Goal: Task Accomplishment & Management: Complete application form

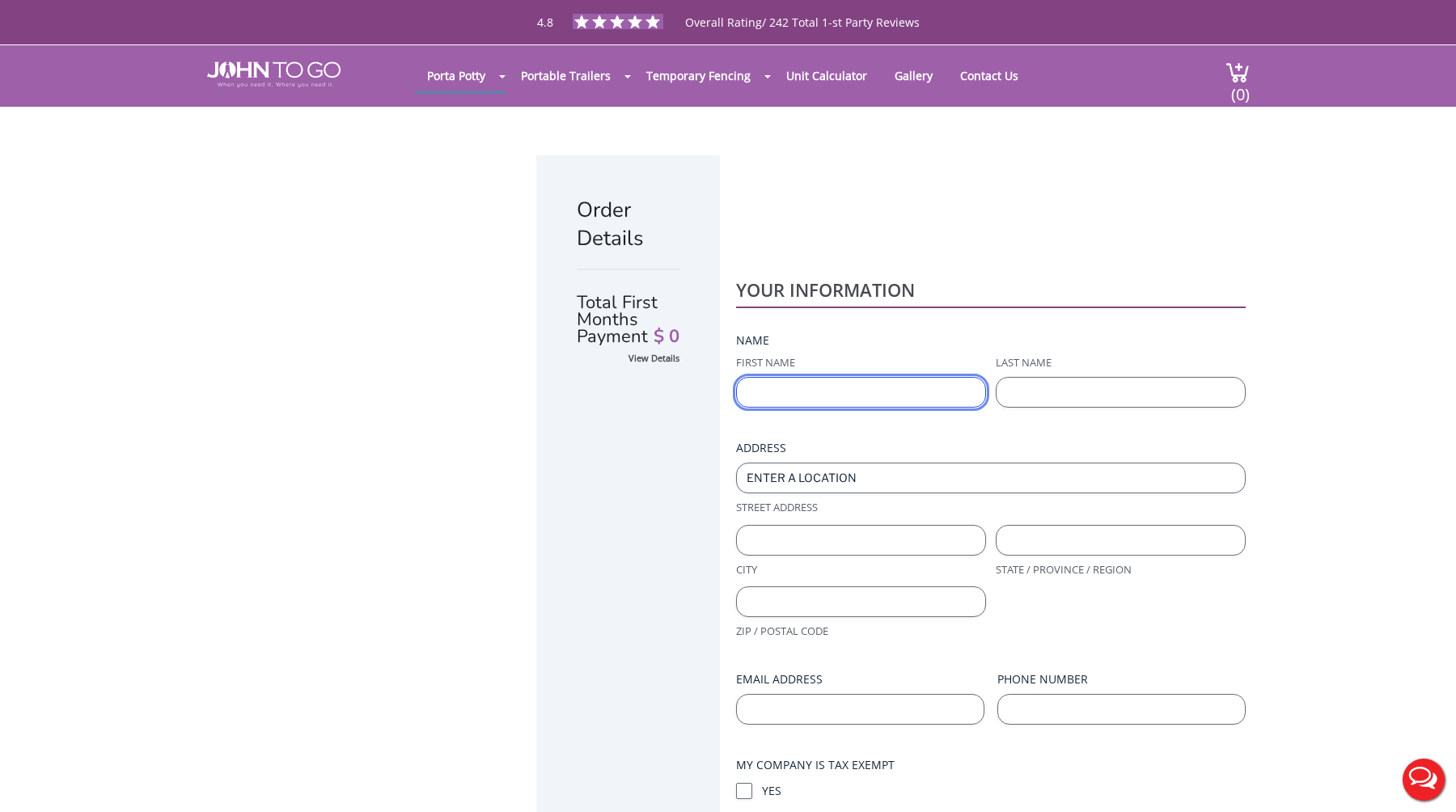
click at [870, 377] on input "First Name" at bounding box center [861, 392] width 250 height 31
type input "Youtech"
type input "TEST"
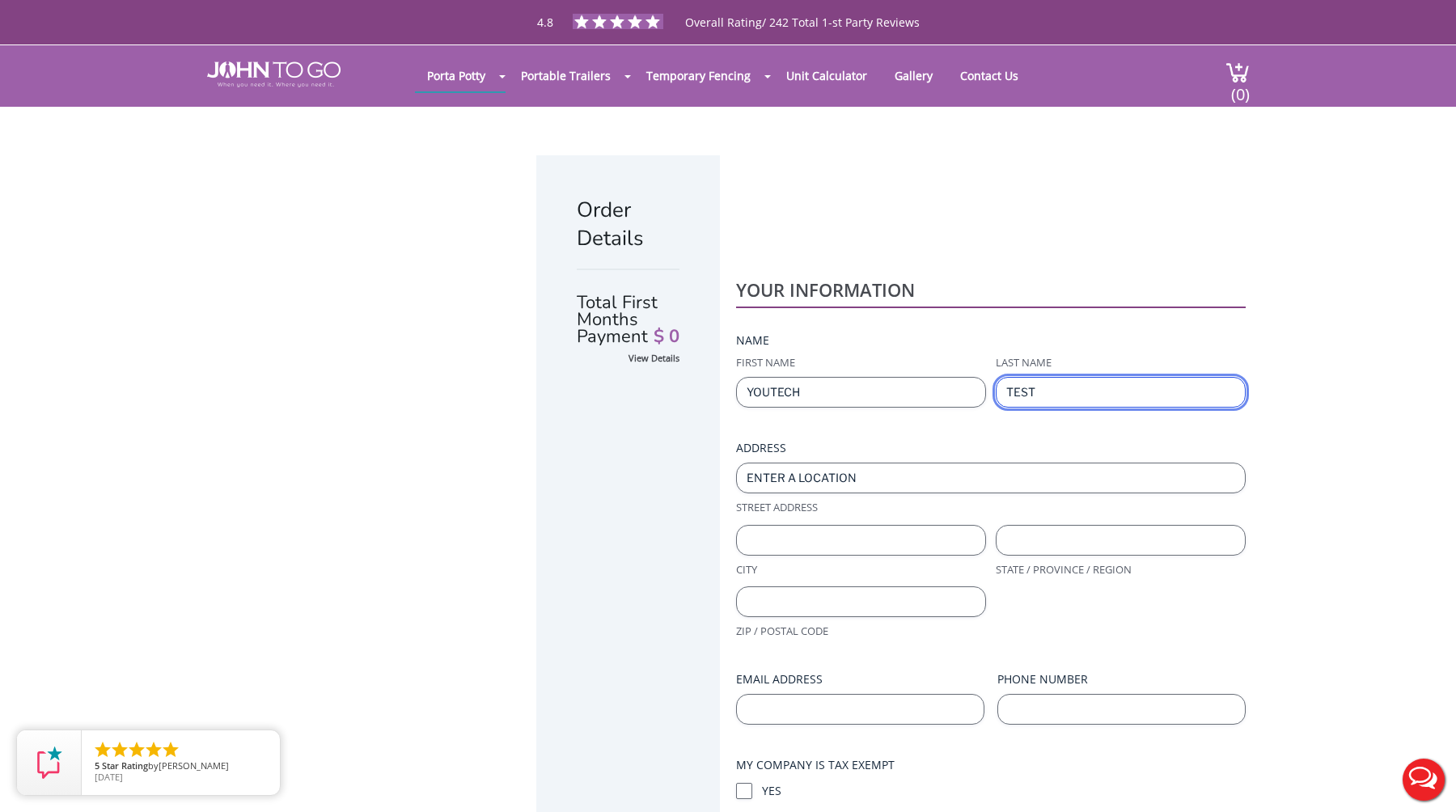
type input "[EMAIL_ADDRESS][DOMAIN_NAME]"
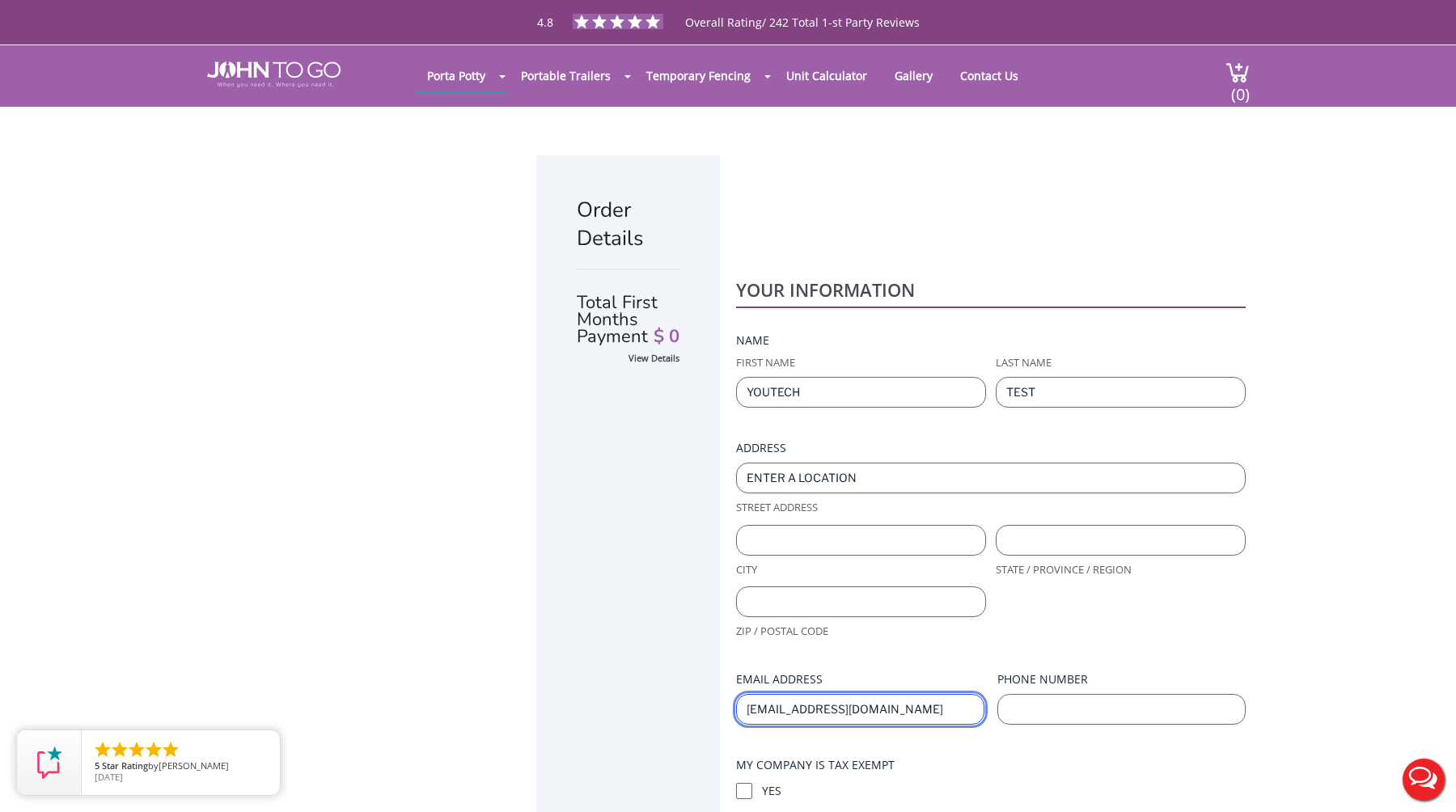
type input "9999999999"
click at [835, 360] on div at bounding box center [728, 406] width 1456 height 812
click at [835, 351] on div at bounding box center [728, 406] width 1456 height 812
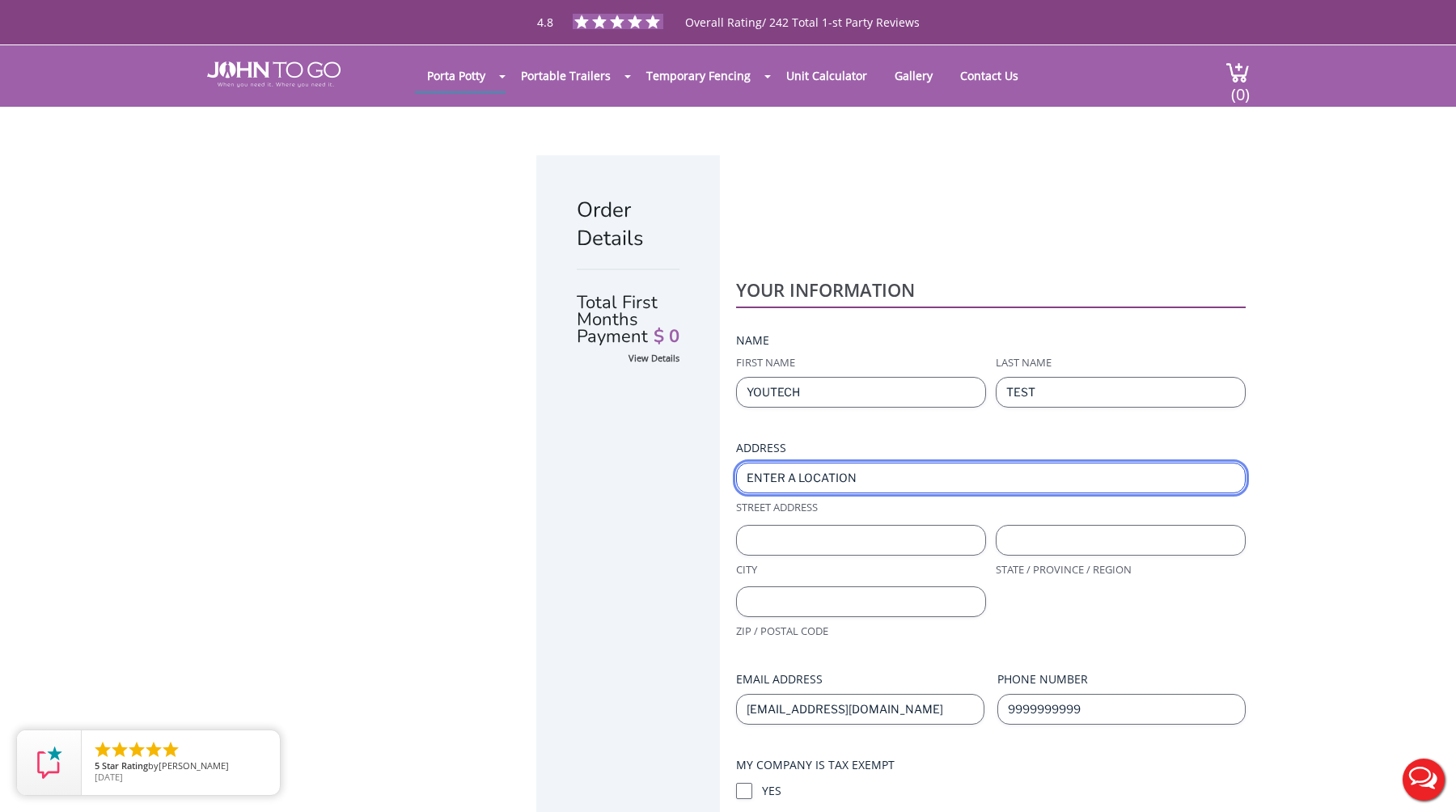
click at [847, 463] on input "Street Address" at bounding box center [991, 478] width 510 height 31
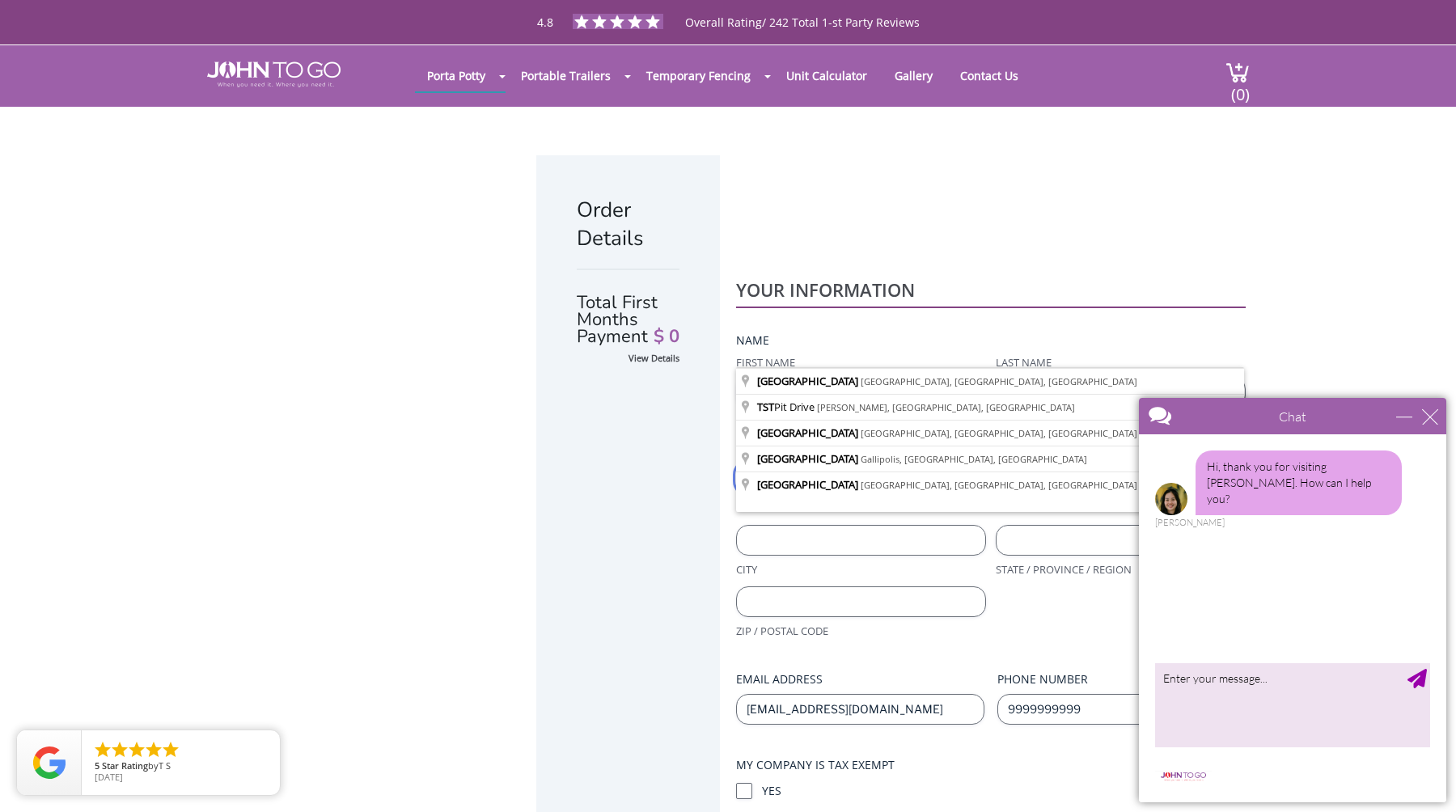
type input "t"
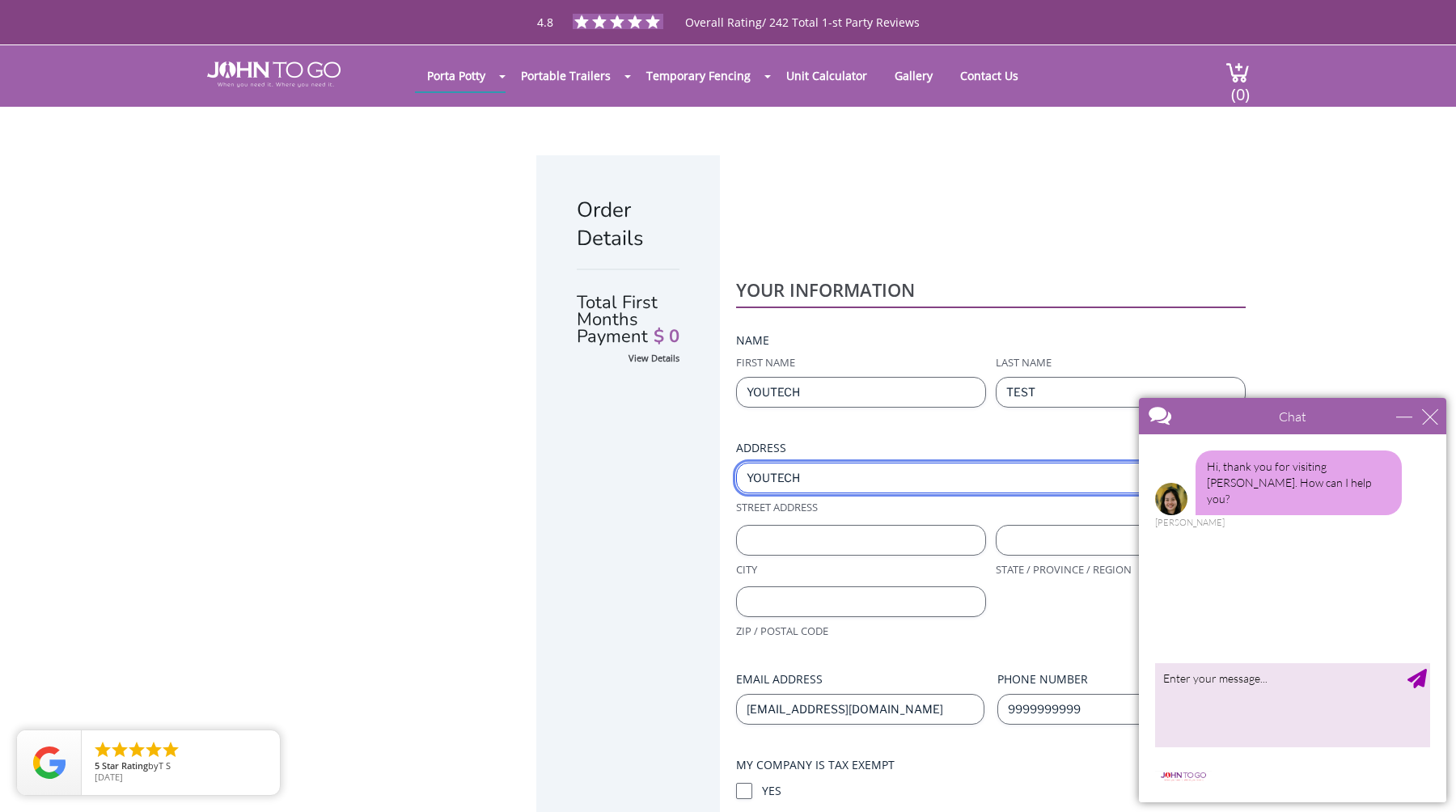
click at [845, 463] on input "youtech" at bounding box center [991, 478] width 510 height 31
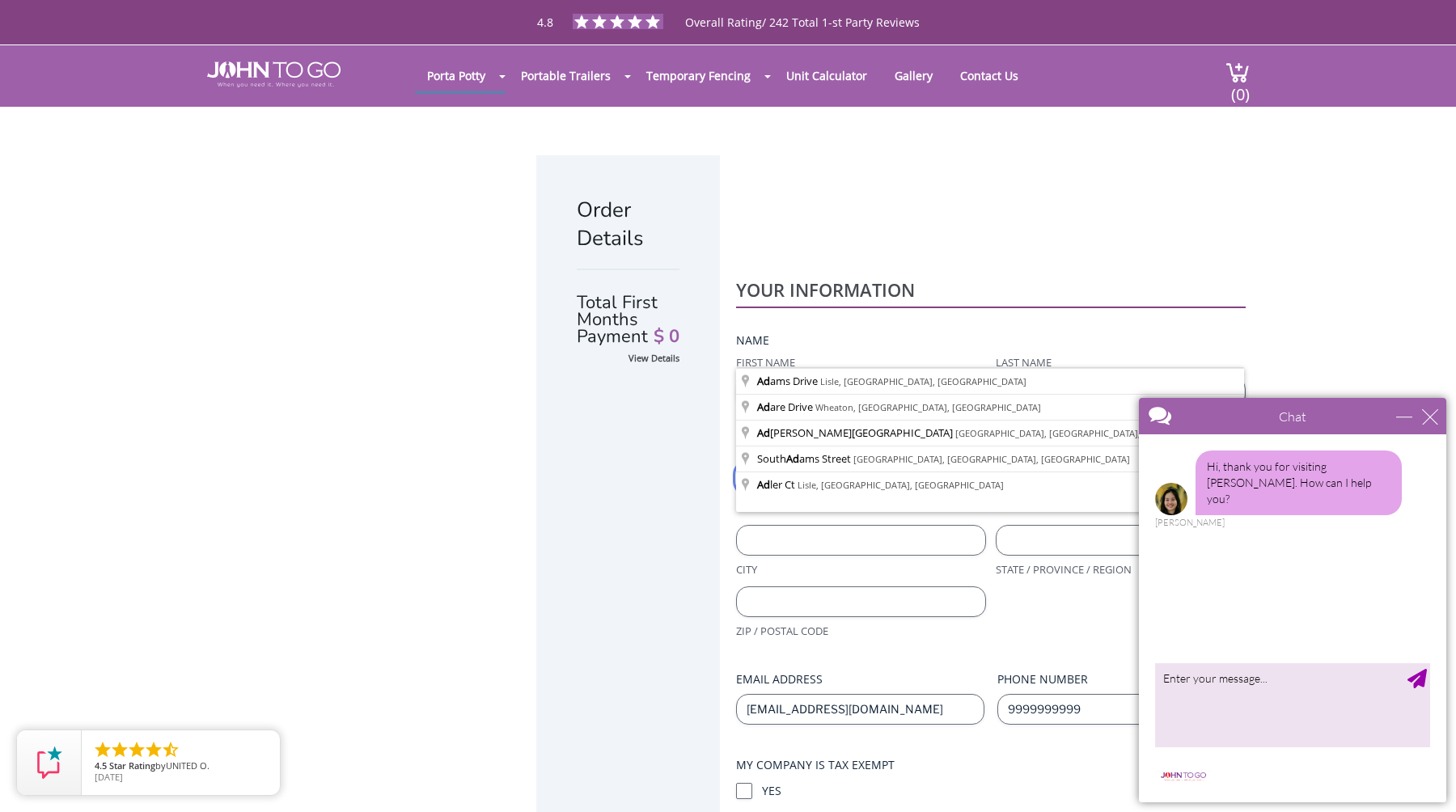
type input "a"
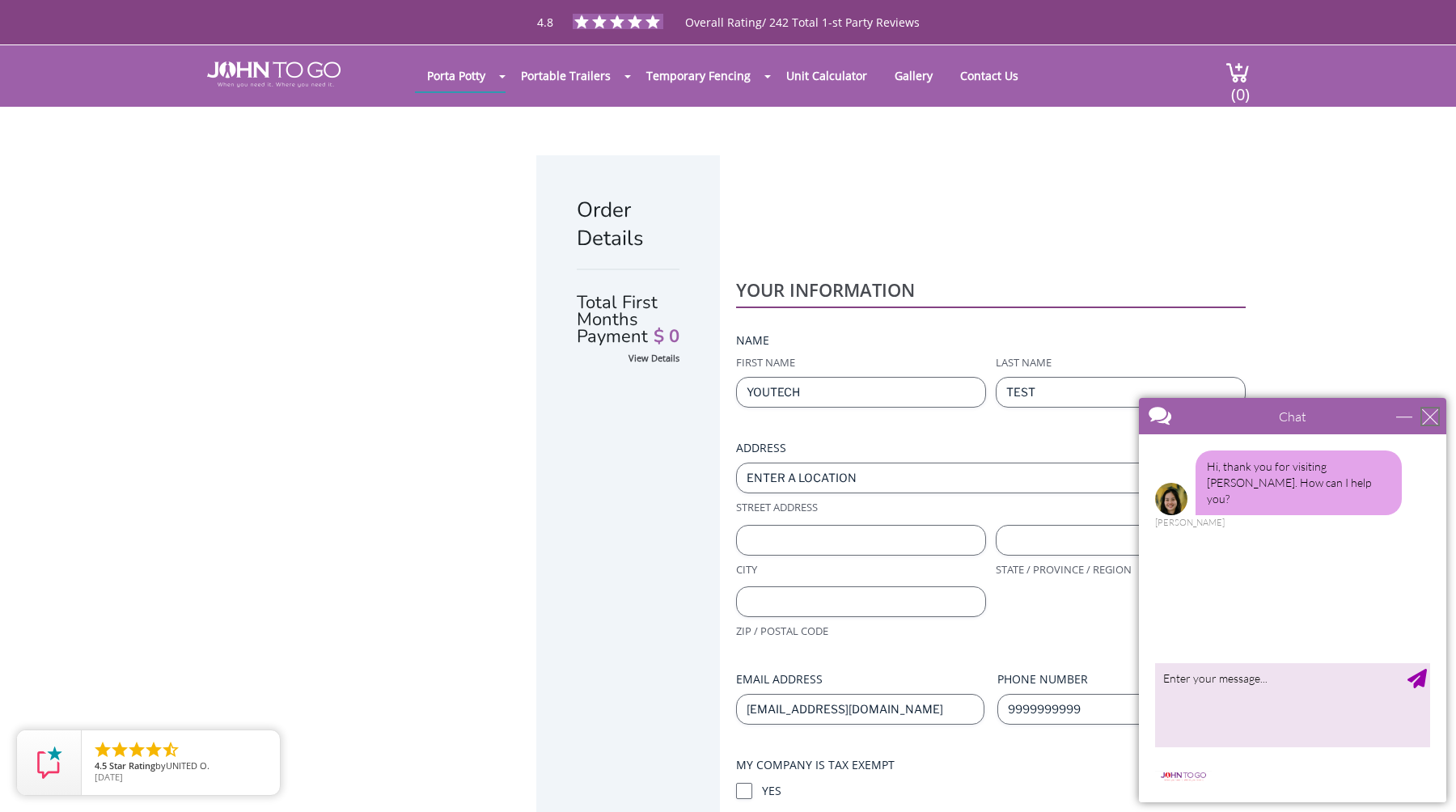
click at [1425, 421] on div "close" at bounding box center [1430, 417] width 16 height 16
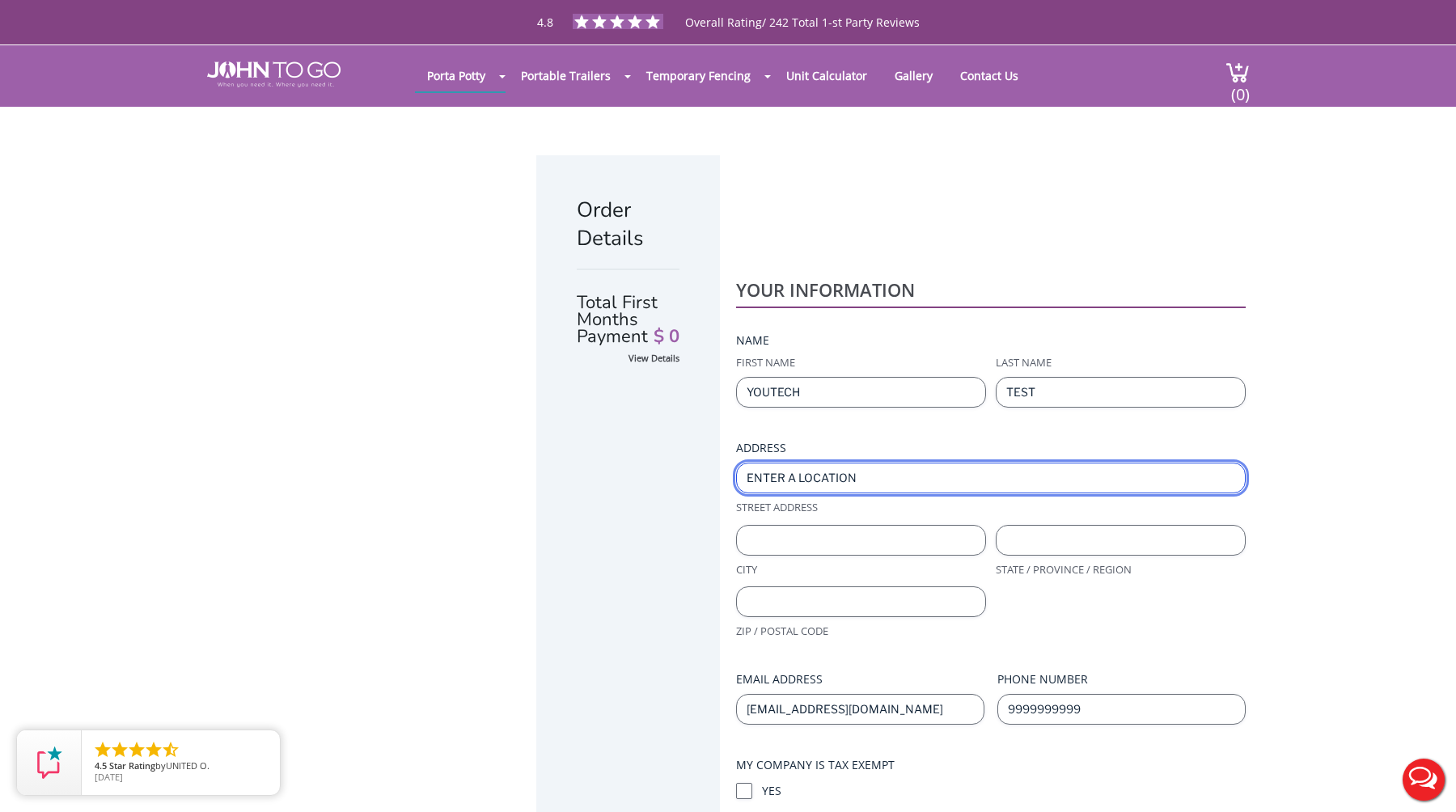
click at [1091, 463] on input "Street Address" at bounding box center [991, 478] width 510 height 31
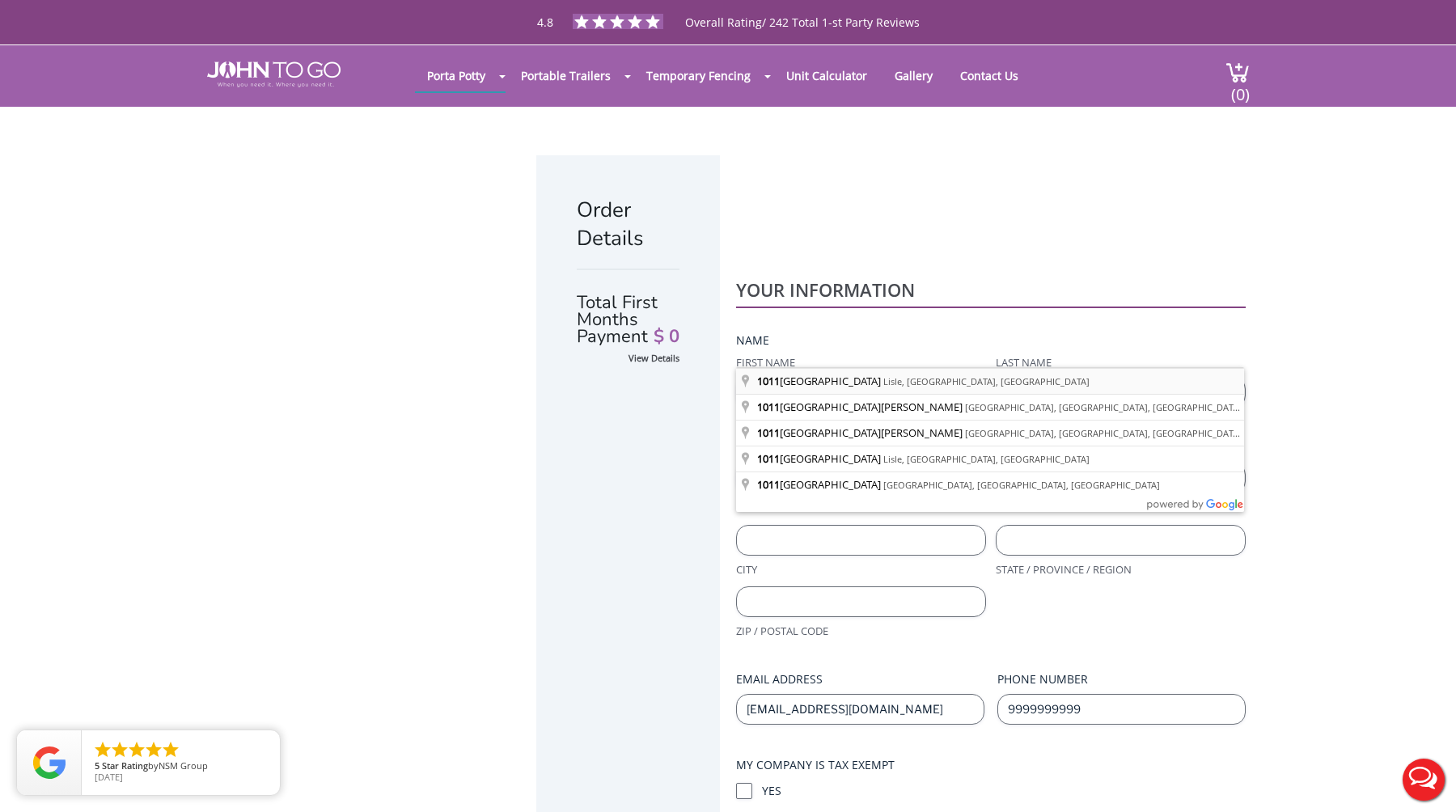
type input "[STREET_ADDRESS]"
type input "Lisle"
type input "[US_STATE]"
type input "60532-0903"
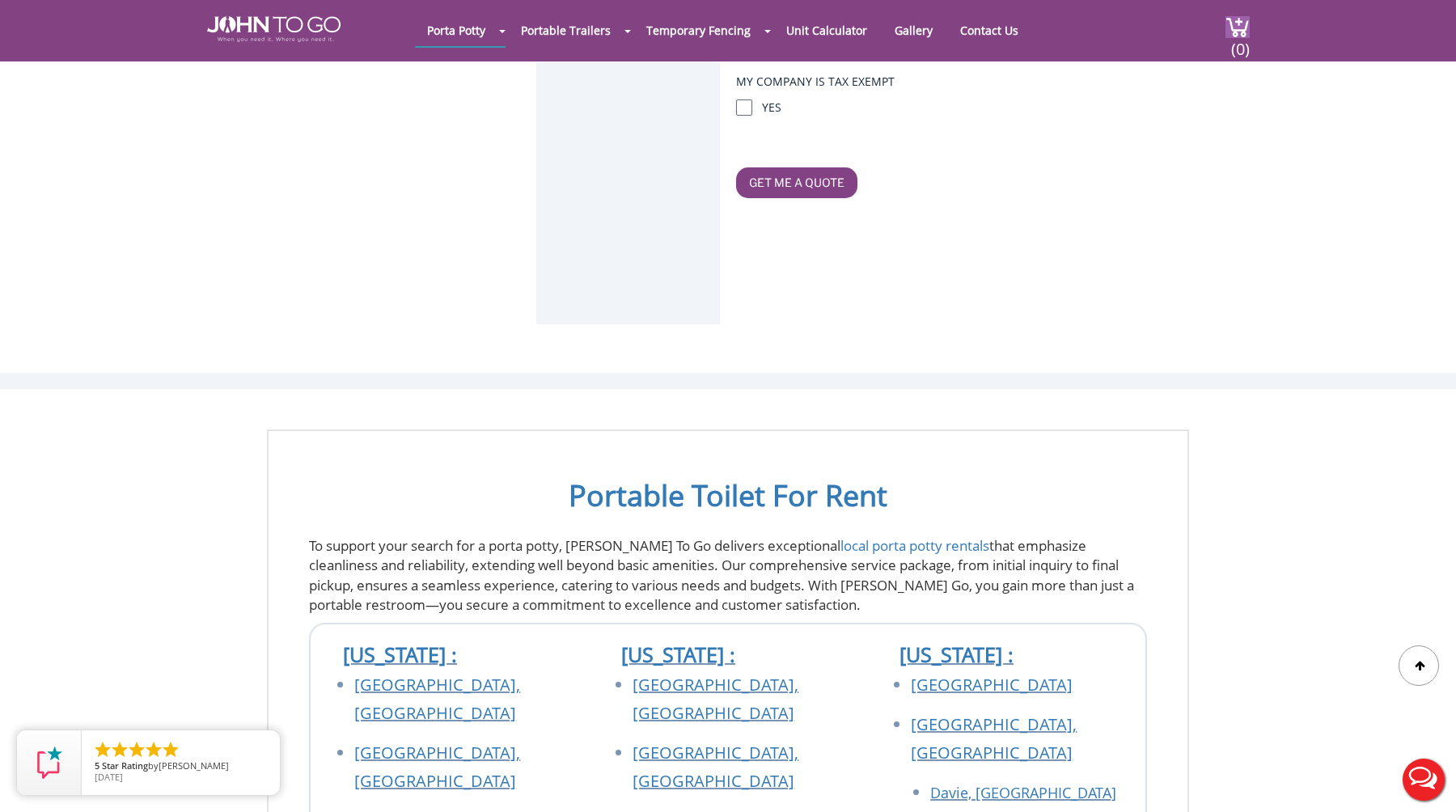
scroll to position [139, 0]
